Goal: Task Accomplishment & Management: Manage account settings

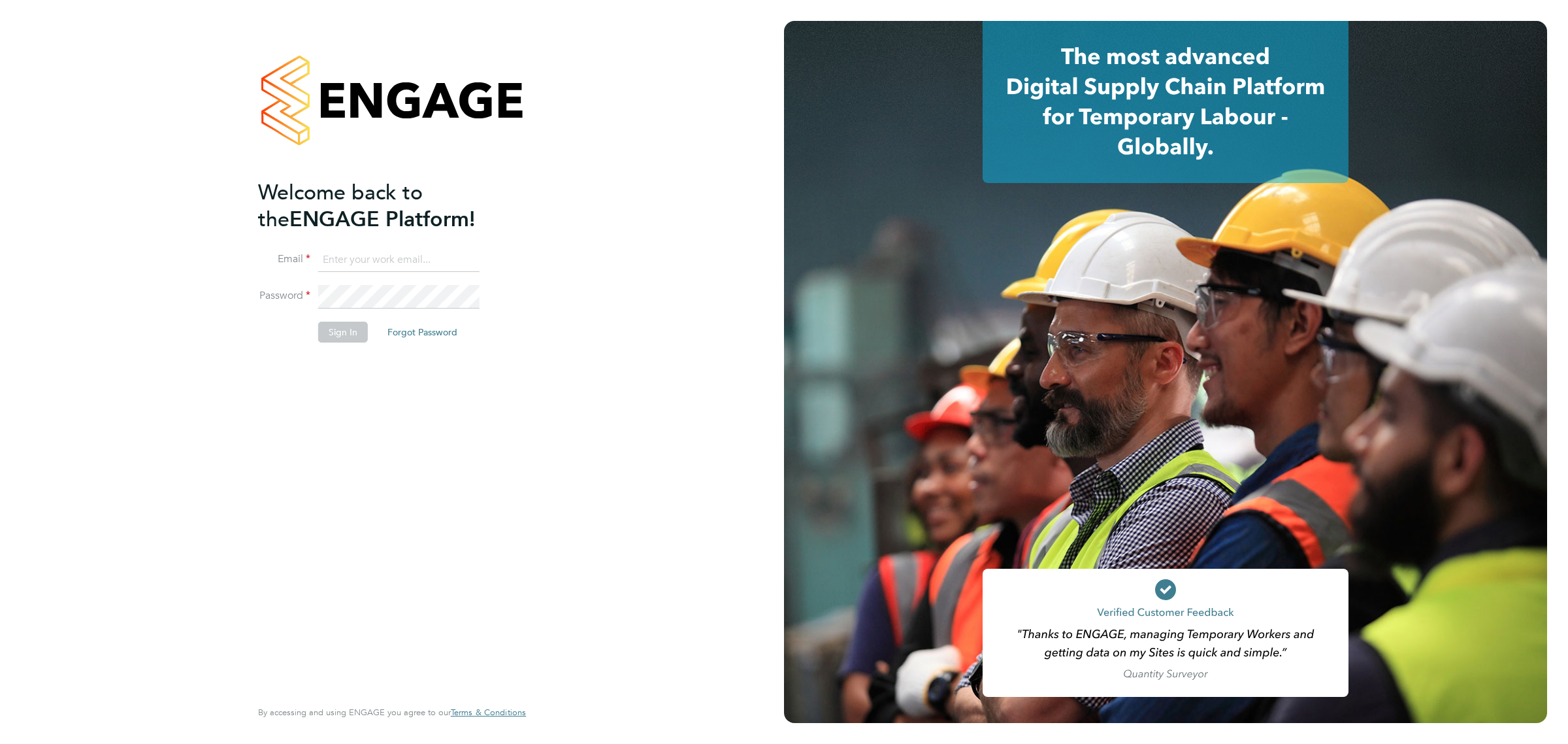
type input "vicki@bluewaterwales.com"
click at [347, 333] on button "Sign In" at bounding box center [343, 332] width 50 height 21
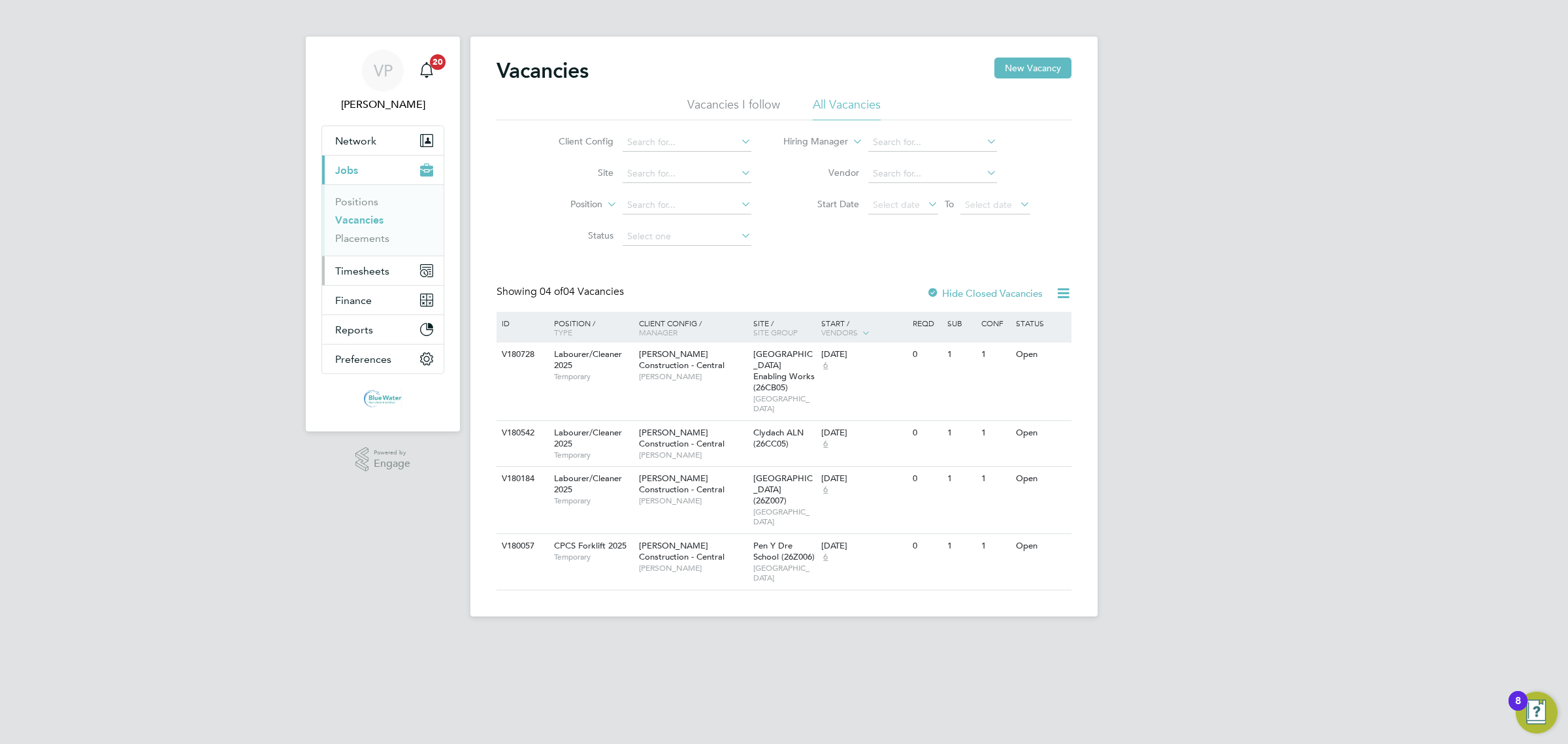
click at [347, 272] on span "Timesheets" at bounding box center [362, 271] width 54 height 12
click at [367, 229] on link "Timesheets" at bounding box center [362, 231] width 54 height 12
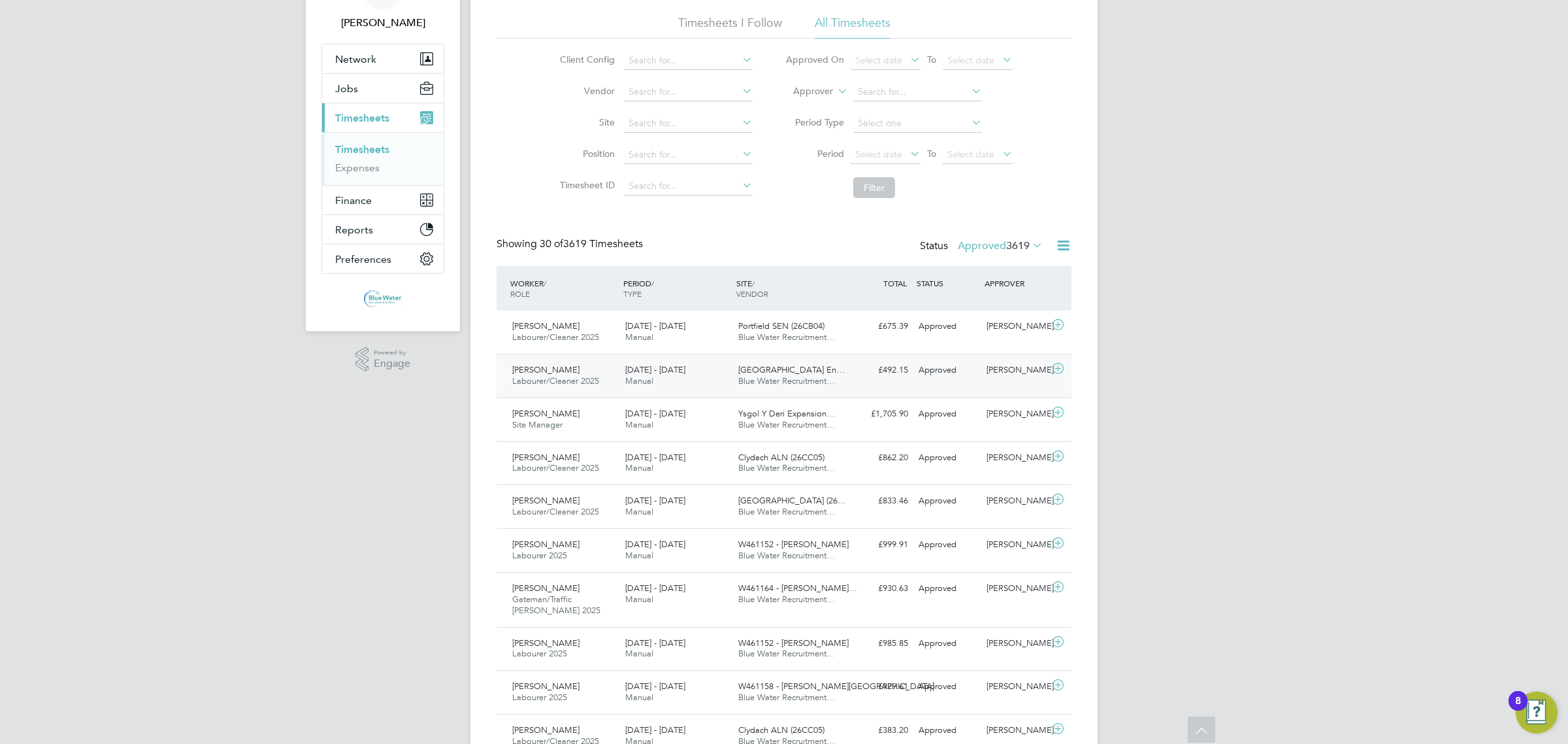
click at [689, 381] on div "13 - 19 Sep 2025 Manual" at bounding box center [676, 376] width 113 height 33
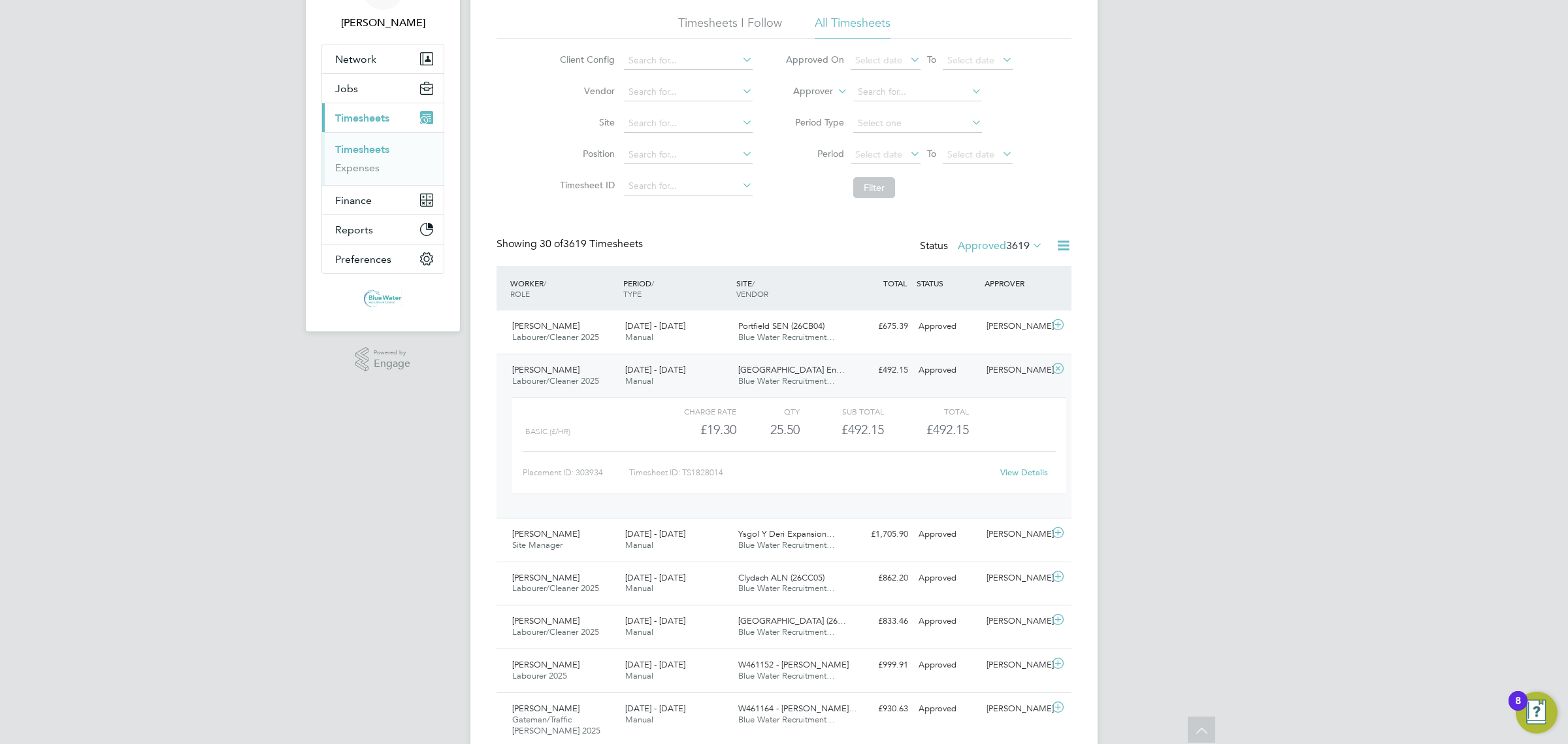
click at [1020, 467] on link "View Details" at bounding box center [1024, 472] width 47 height 11
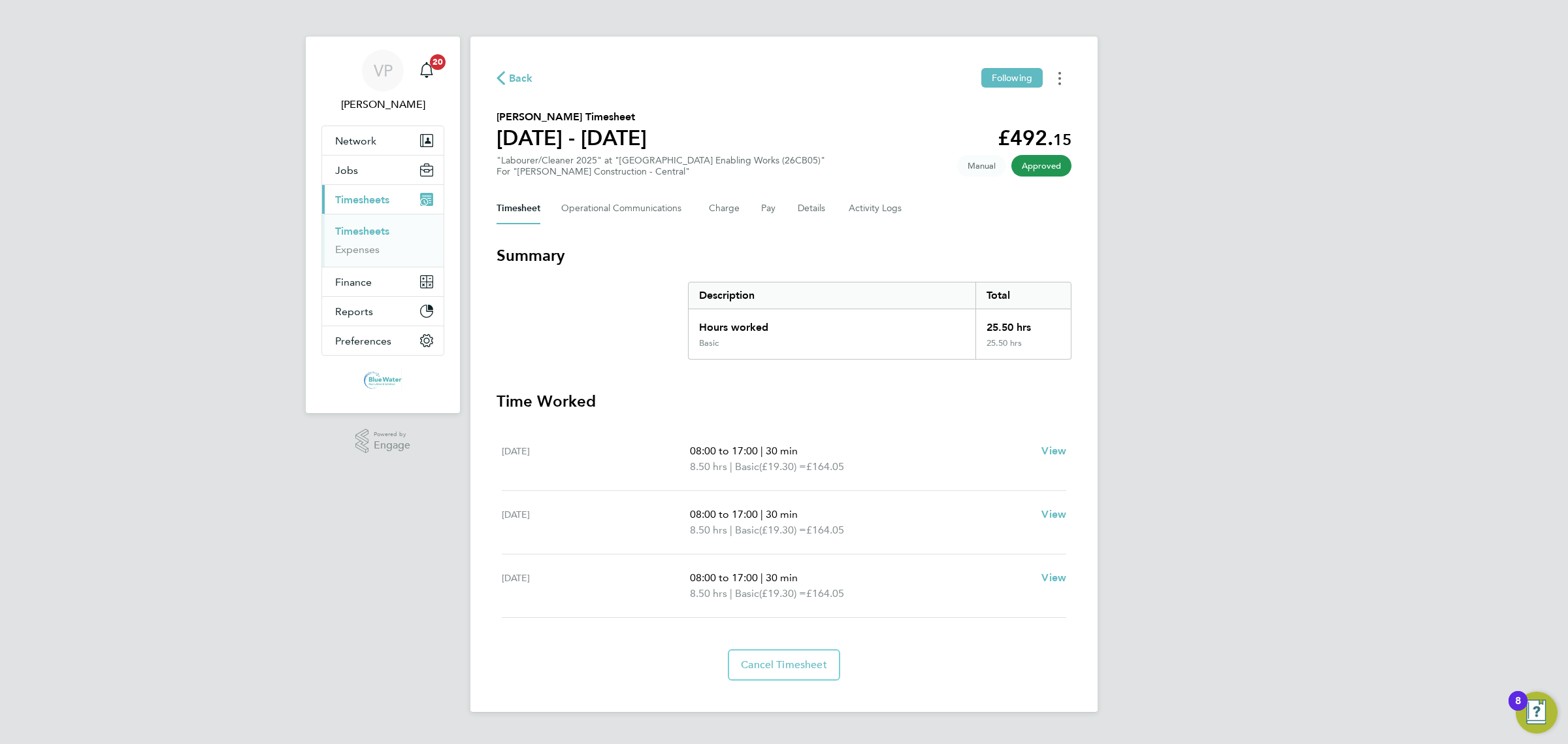
click at [1067, 76] on button "Timesheets Menu" at bounding box center [1059, 78] width 24 height 20
click at [1010, 108] on link "Download timesheet" at bounding box center [993, 107] width 157 height 26
